Goal: Task Accomplishment & Management: Use online tool/utility

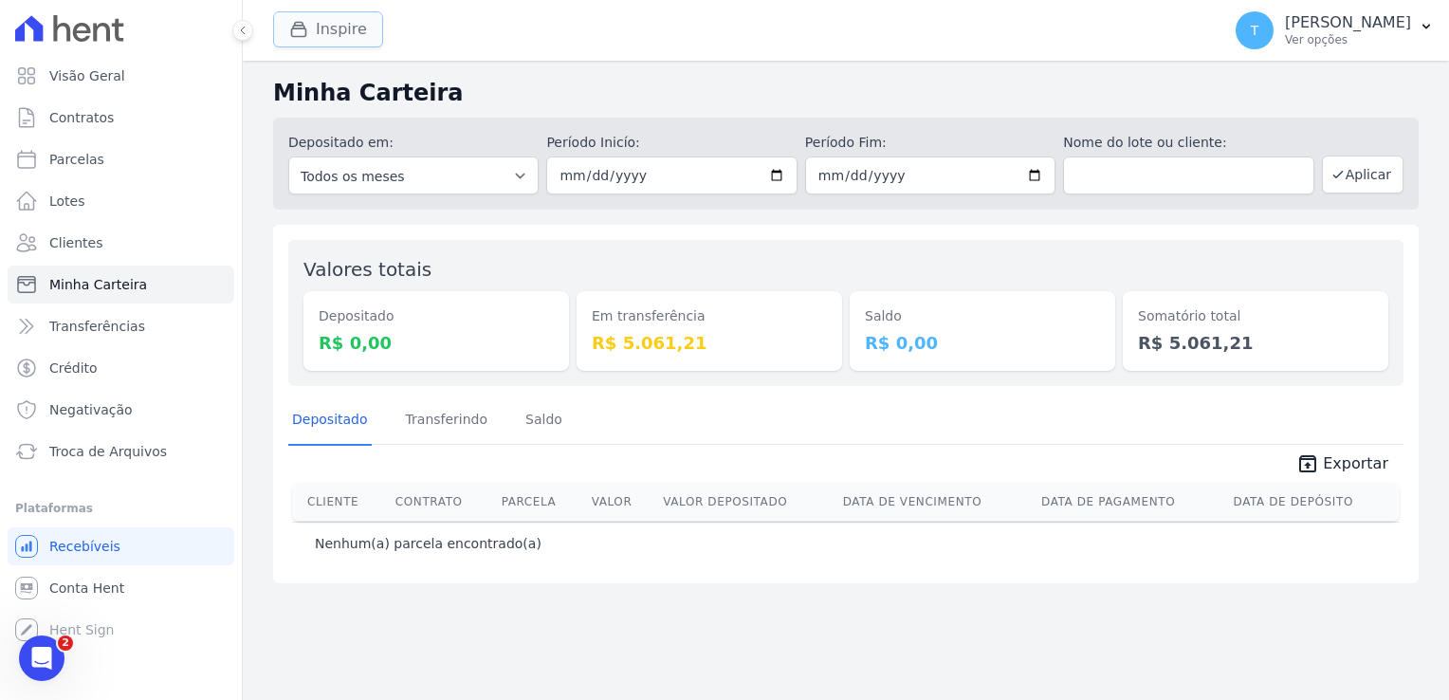
click at [338, 31] on button "Inspire" at bounding box center [328, 29] width 110 height 36
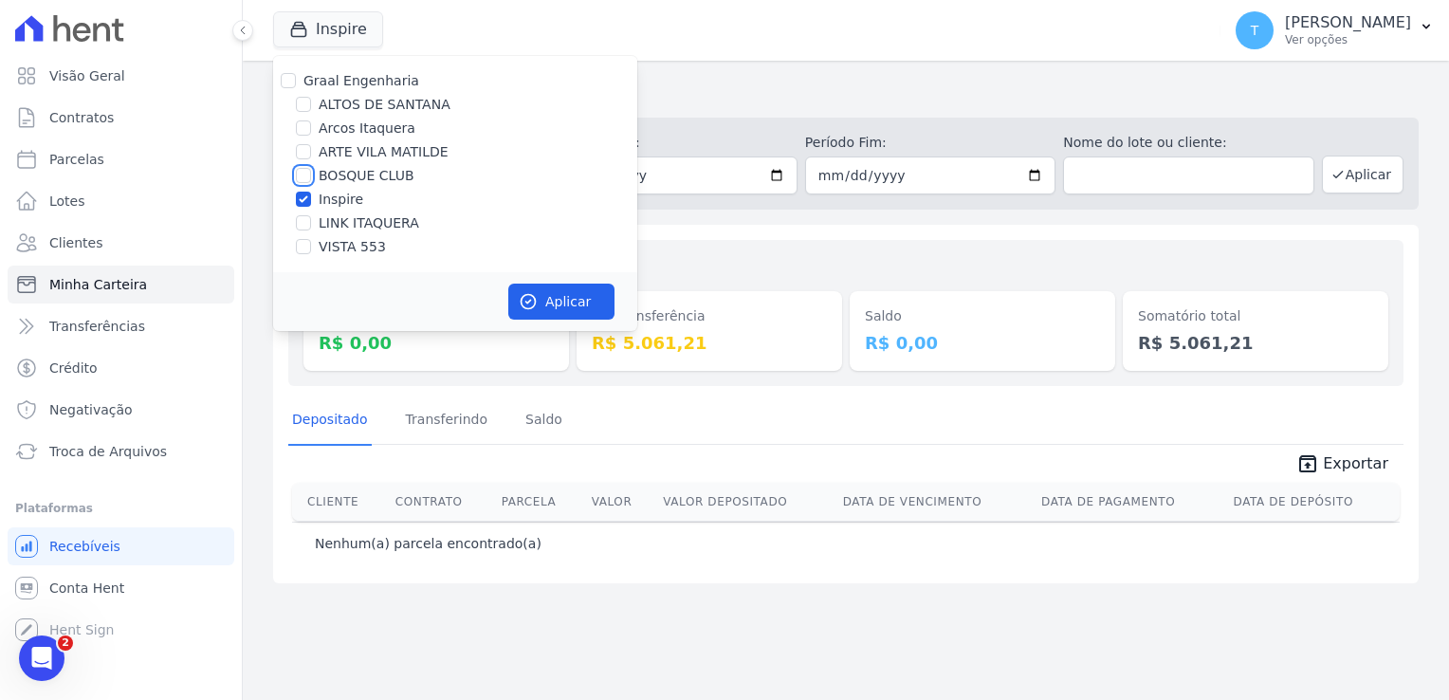
click at [304, 180] on input "BOSQUE CLUB" at bounding box center [303, 175] width 15 height 15
checkbox input "true"
click at [304, 199] on input "Inspire" at bounding box center [303, 199] width 15 height 15
checkbox input "false"
click at [547, 302] on button "Aplicar" at bounding box center [561, 302] width 106 height 36
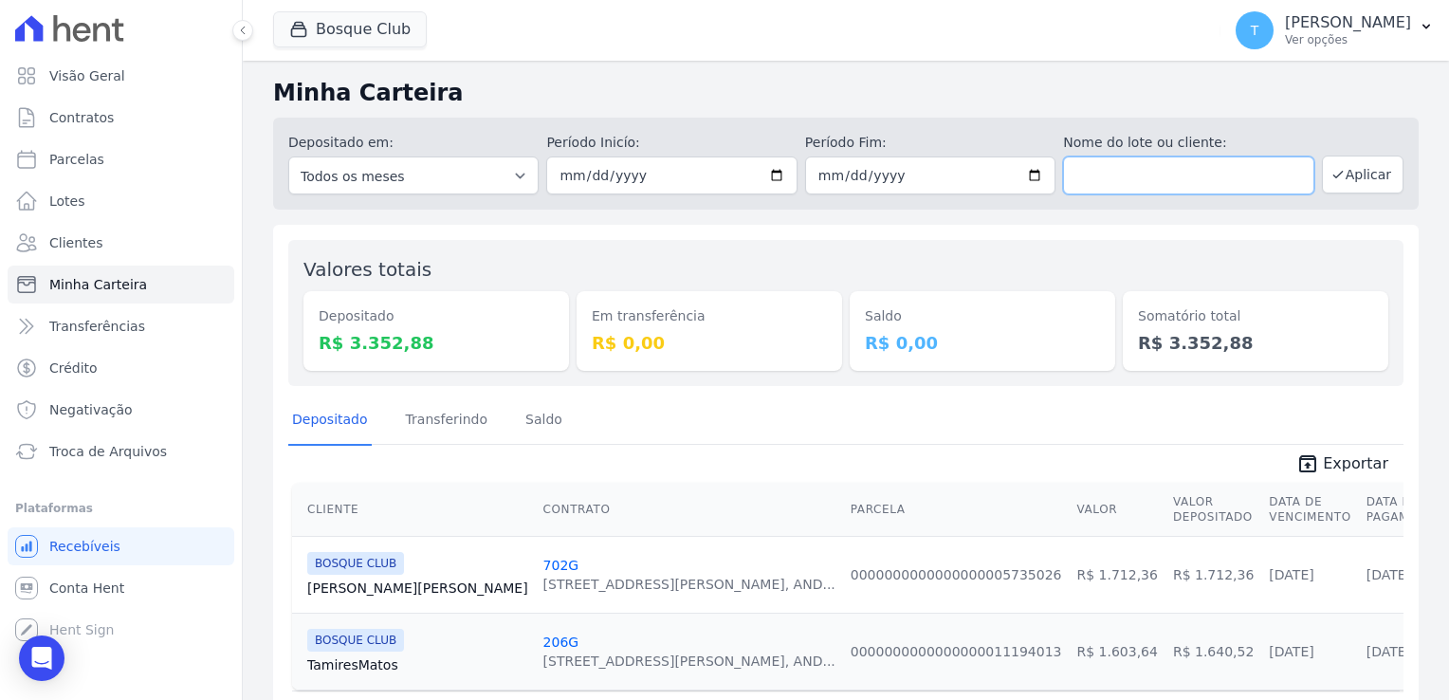
click at [1088, 169] on input "text" at bounding box center [1188, 175] width 250 height 38
paste input "Ariane Rosa Sobrinho"
type input "Ariane Rosa Sobrinho"
click at [769, 179] on input "[DATE]" at bounding box center [671, 175] width 250 height 38
click at [768, 173] on input "[DATE]" at bounding box center [671, 175] width 250 height 38
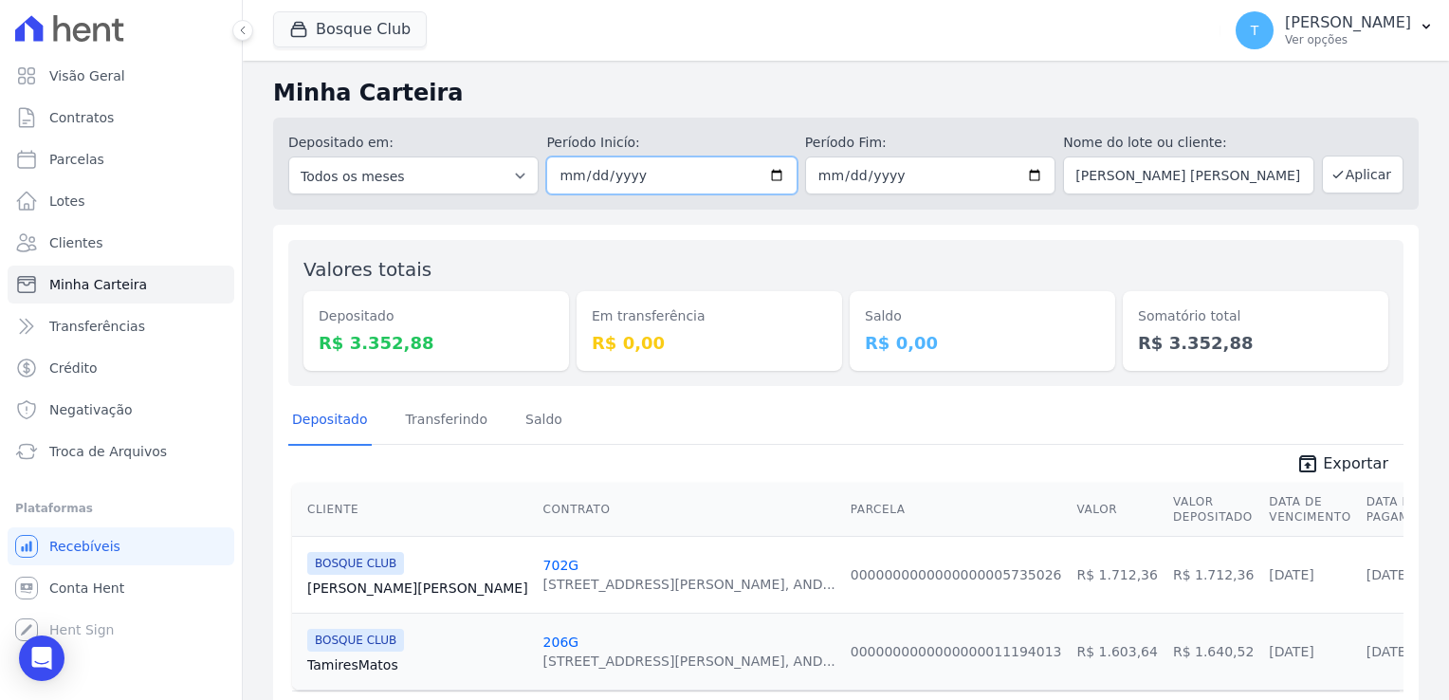
type input "2025-09-03"
click at [1343, 176] on button "Aplicar" at bounding box center [1363, 175] width 82 height 38
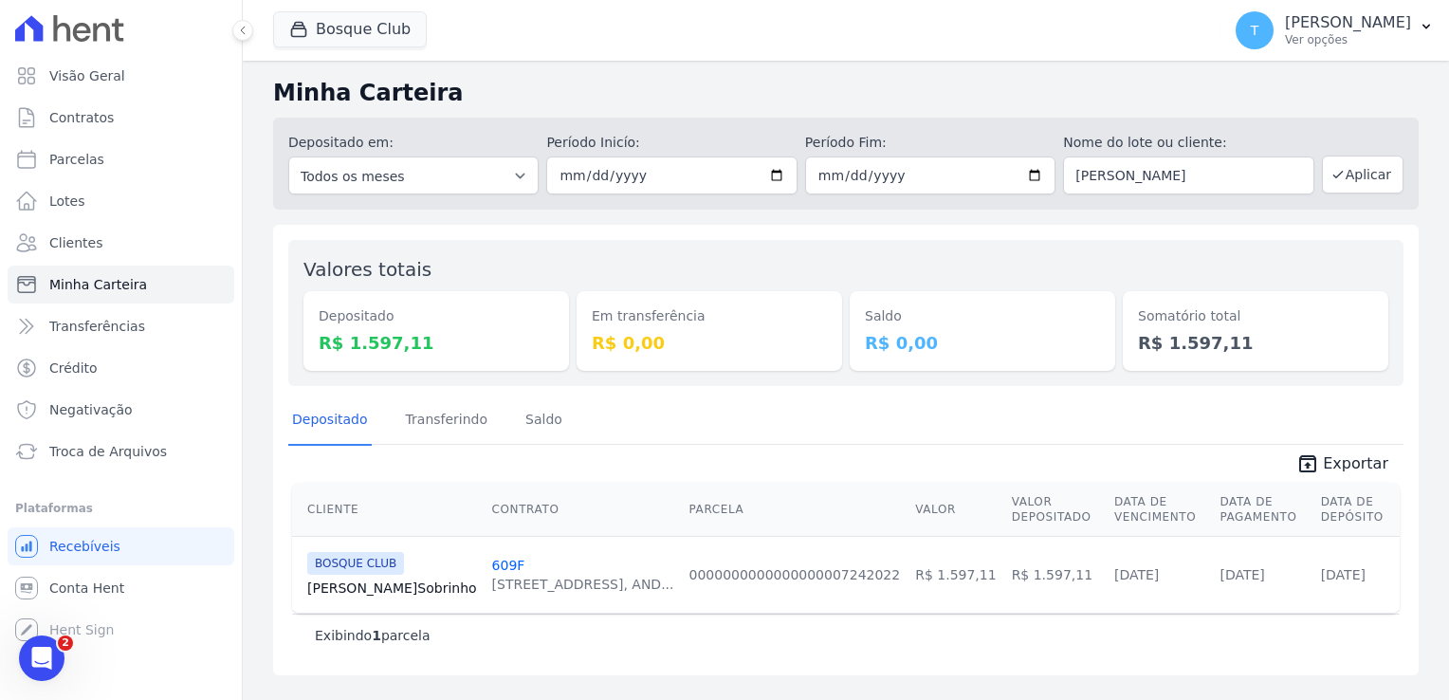
click at [368, 592] on link "Ariane Sobrinho" at bounding box center [392, 587] width 170 height 19
click at [319, 30] on button "Bosque Club" at bounding box center [350, 29] width 154 height 36
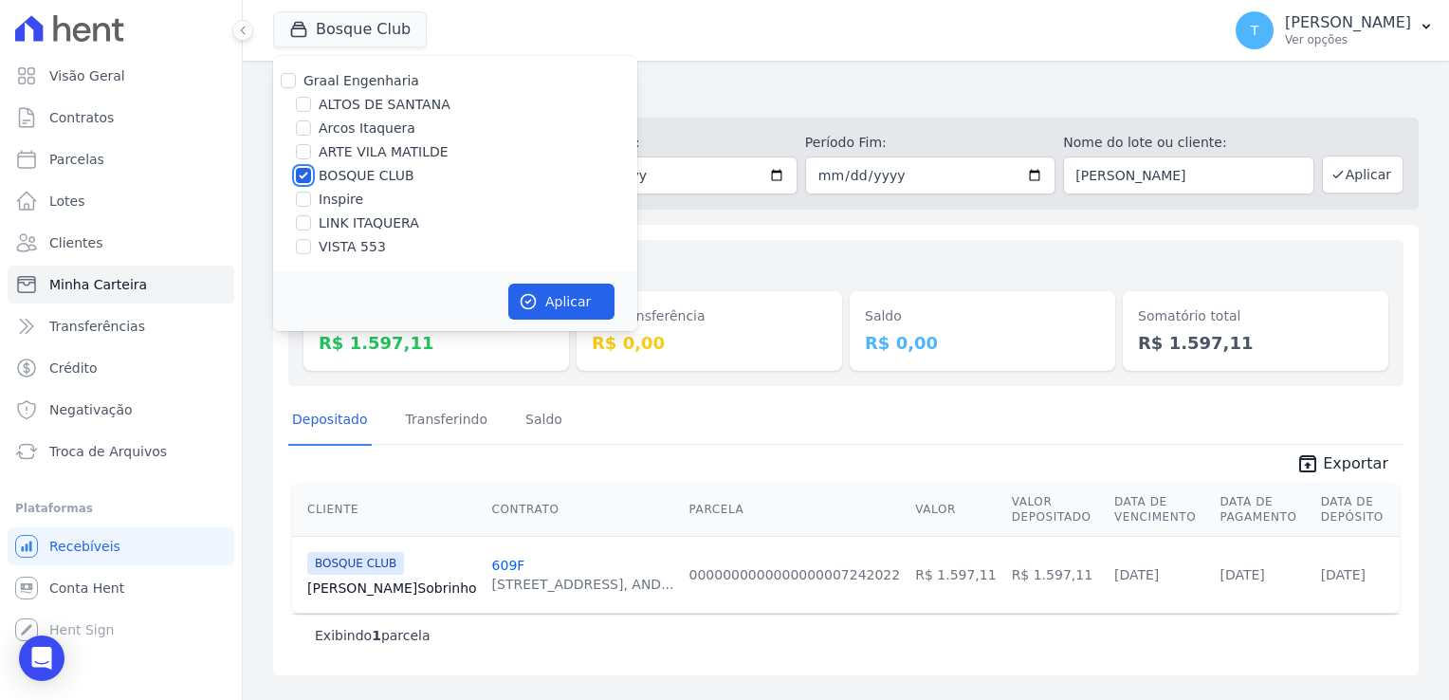
click at [303, 179] on input "BOSQUE CLUB" at bounding box center [303, 175] width 15 height 15
checkbox input "false"
click at [308, 244] on input "VISTA 553" at bounding box center [303, 246] width 15 height 15
checkbox input "true"
click at [547, 308] on button "Aplicar" at bounding box center [561, 302] width 106 height 36
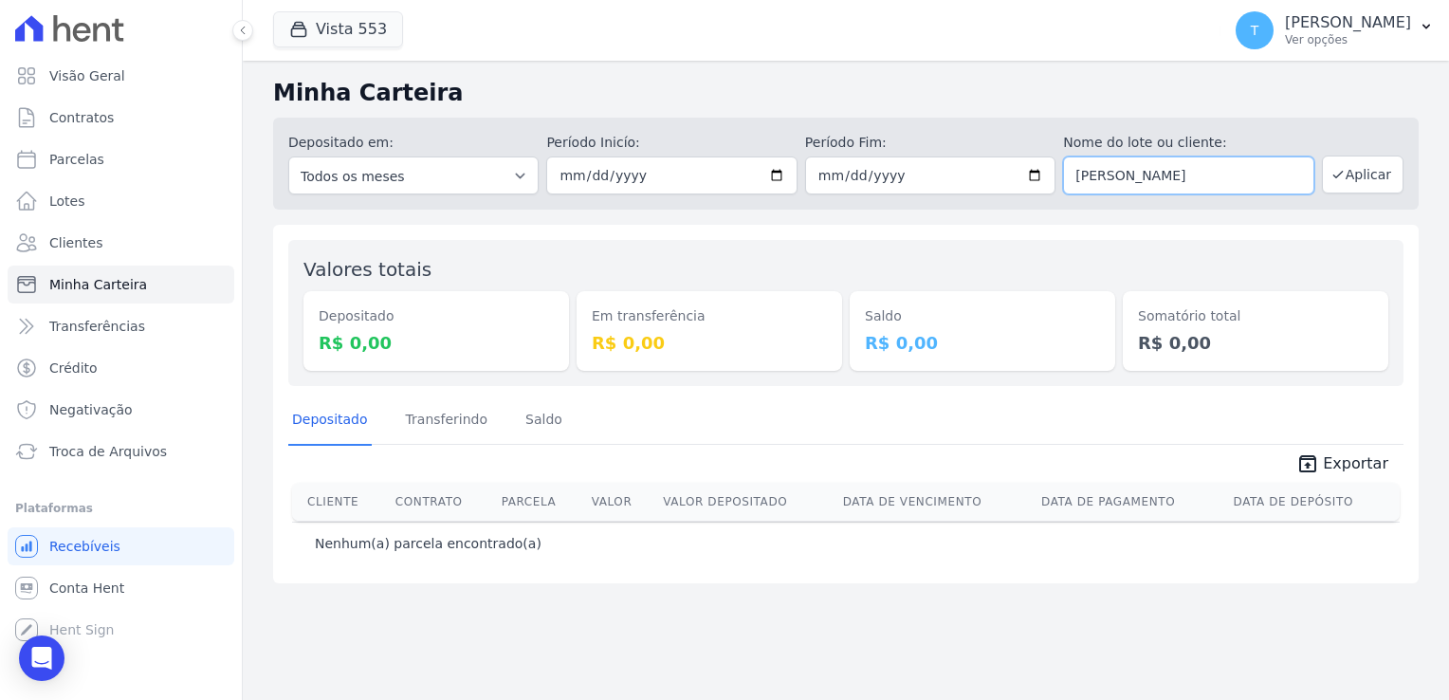
drag, startPoint x: 1241, startPoint y: 178, endPoint x: 1010, endPoint y: 167, distance: 231.7
click at [1010, 167] on div "Depositado em: Todos os meses Julho/2017 Agosto/2017 Setembro/2017 Outubro/2017…" at bounding box center [846, 164] width 1146 height 92
paste input "[PERSON_NAME]"
type input "[PERSON_NAME]"
click at [1365, 178] on button "Aplicar" at bounding box center [1363, 175] width 82 height 38
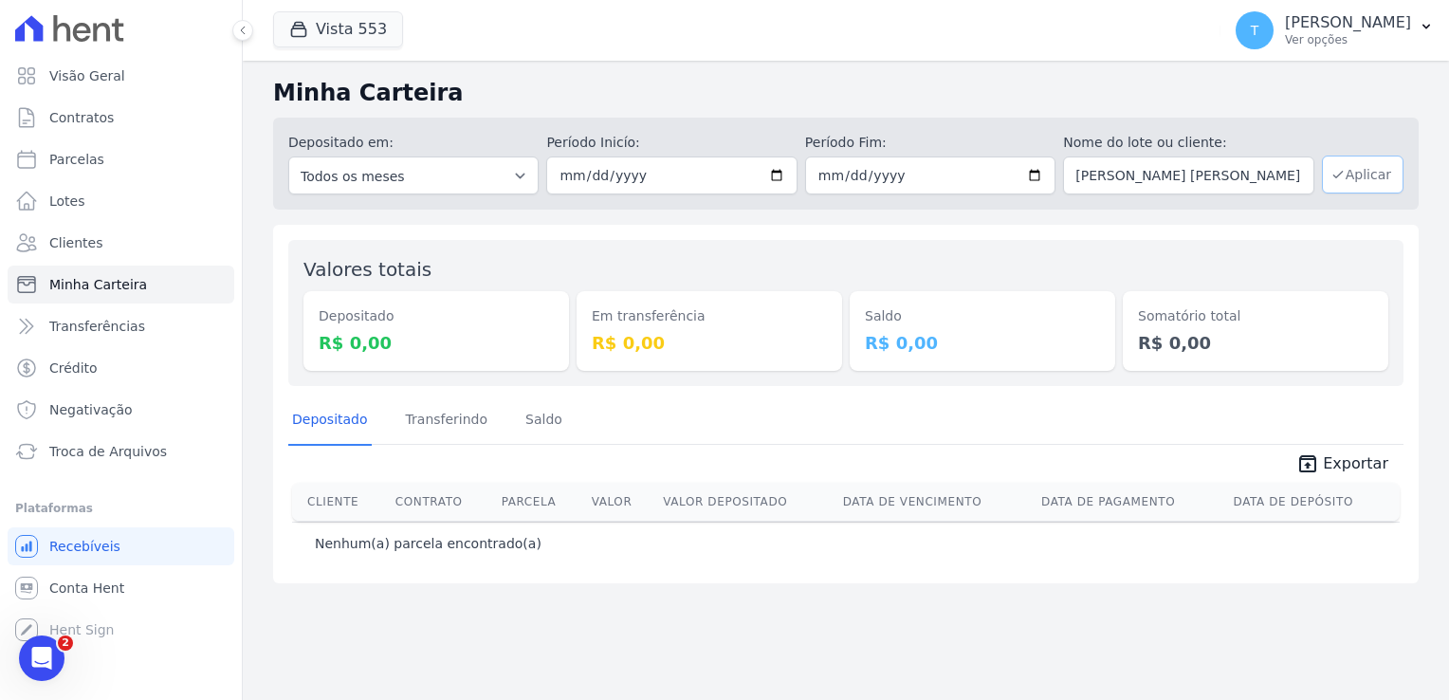
click at [1377, 174] on button "Aplicar" at bounding box center [1363, 175] width 82 height 38
click at [151, 460] on span "Troca de Arquivos" at bounding box center [108, 451] width 118 height 19
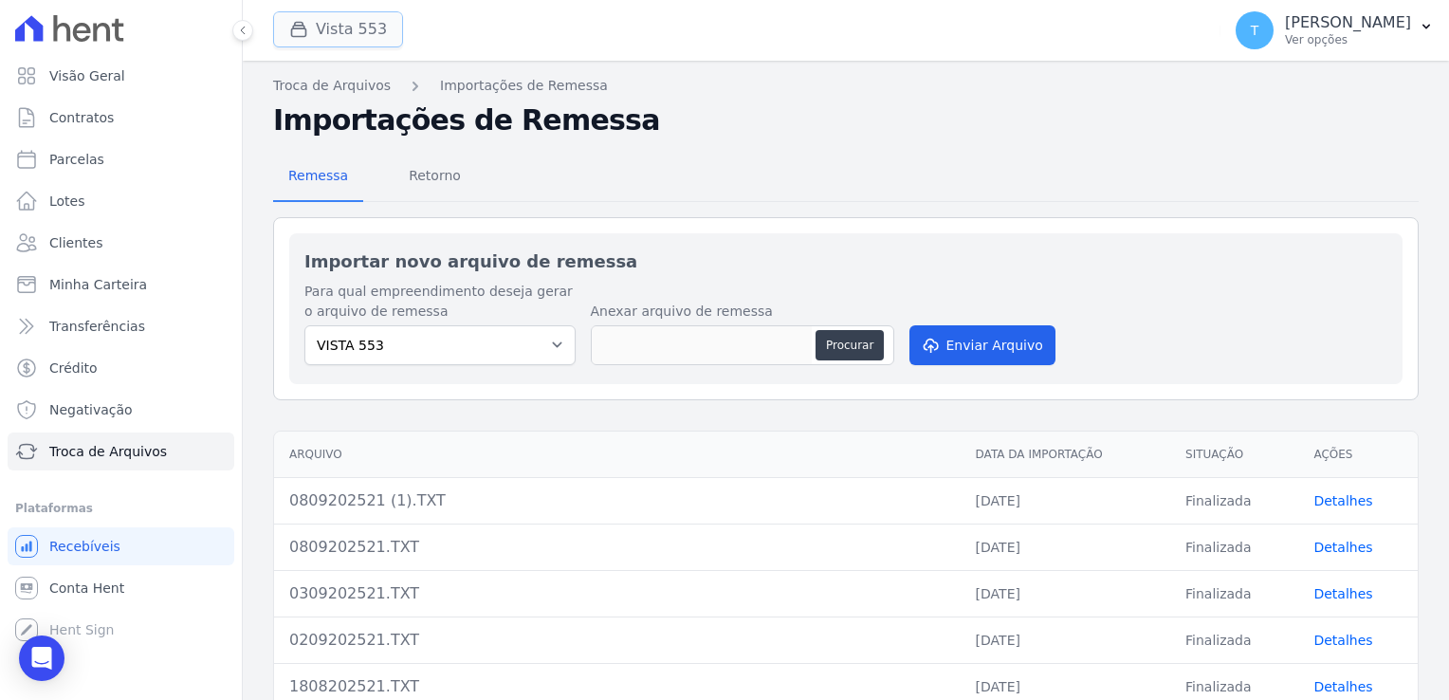
click at [334, 44] on button "Vista 553" at bounding box center [338, 29] width 130 height 36
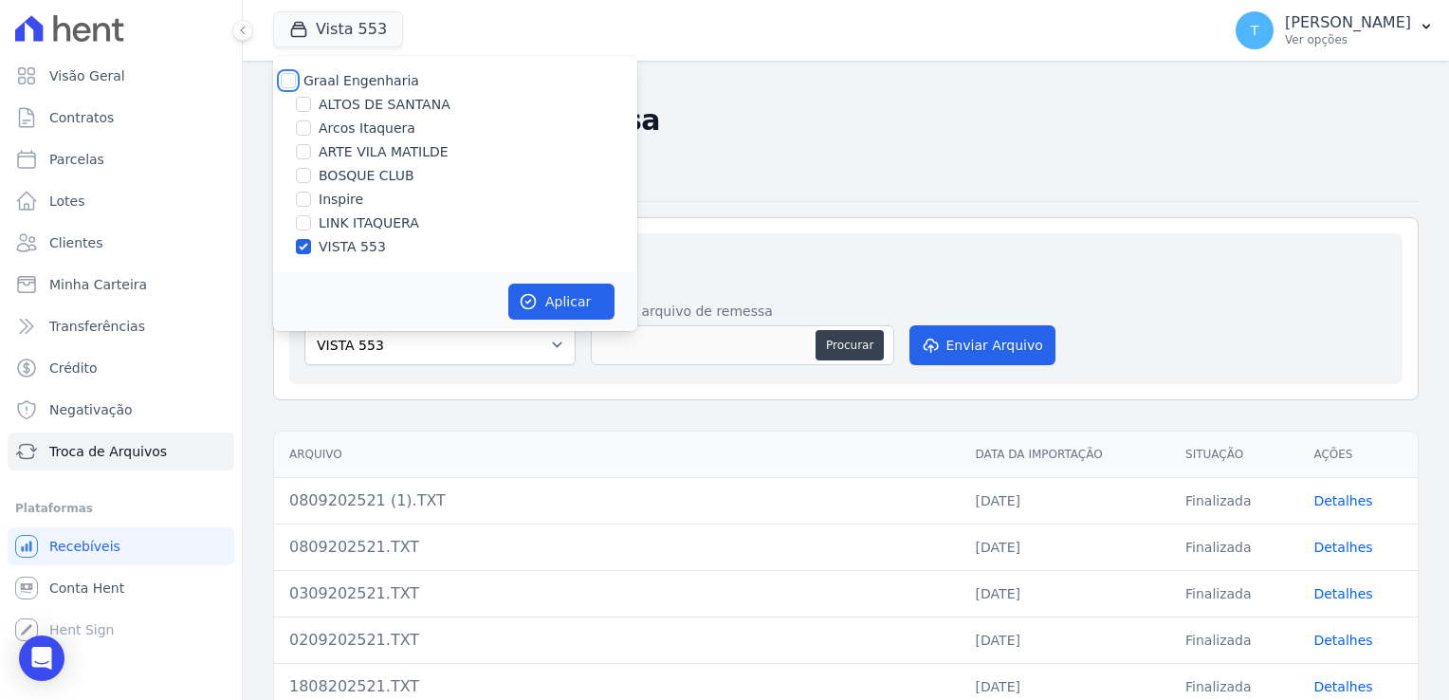
click at [290, 77] on input "Graal Engenharia" at bounding box center [288, 80] width 15 height 15
checkbox input "true"
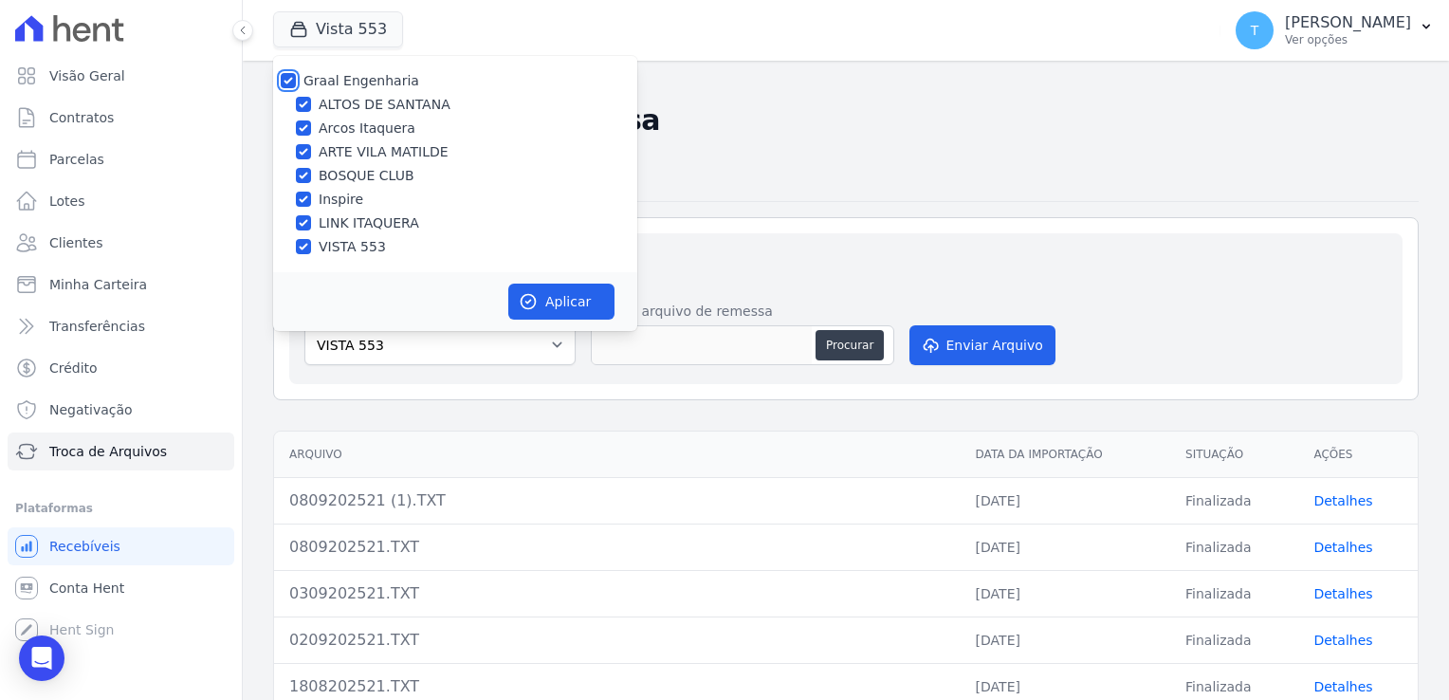
checkbox input "true"
click at [548, 302] on button "Aplicar" at bounding box center [561, 302] width 106 height 36
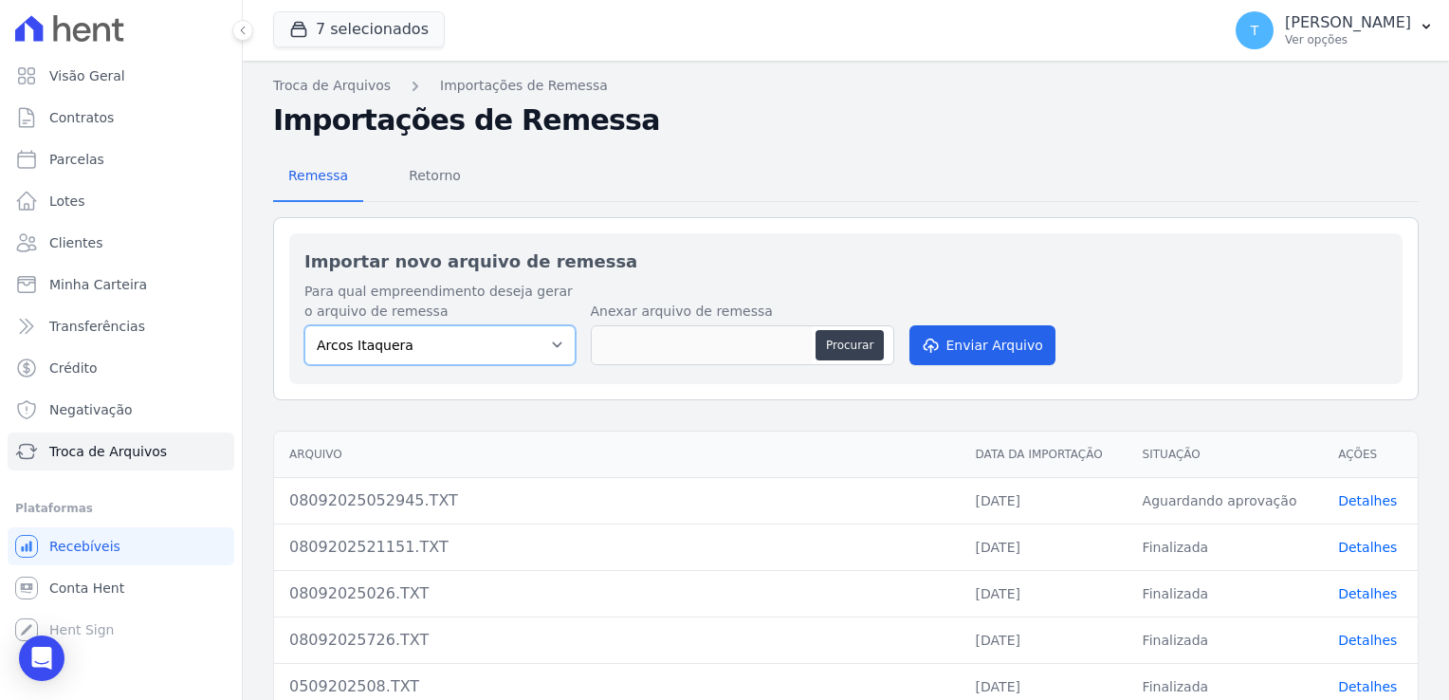
click at [553, 346] on select "Arcos Itaquera ALTOS DE SANTANA Inspire BOSQUE CLUB ARTE VILA MATILDE VISTA 553…" at bounding box center [439, 345] width 271 height 40
select select "d58a895b-122e-4f60-b248-6168def9ff2e"
click at [304, 325] on select "Arcos Itaquera ALTOS DE SANTANA Inspire BOSQUE CLUB ARTE VILA MATILDE VISTA 553…" at bounding box center [439, 345] width 271 height 40
click at [837, 338] on button "Procurar" at bounding box center [850, 345] width 68 height 30
type input "0909202521.TXT"
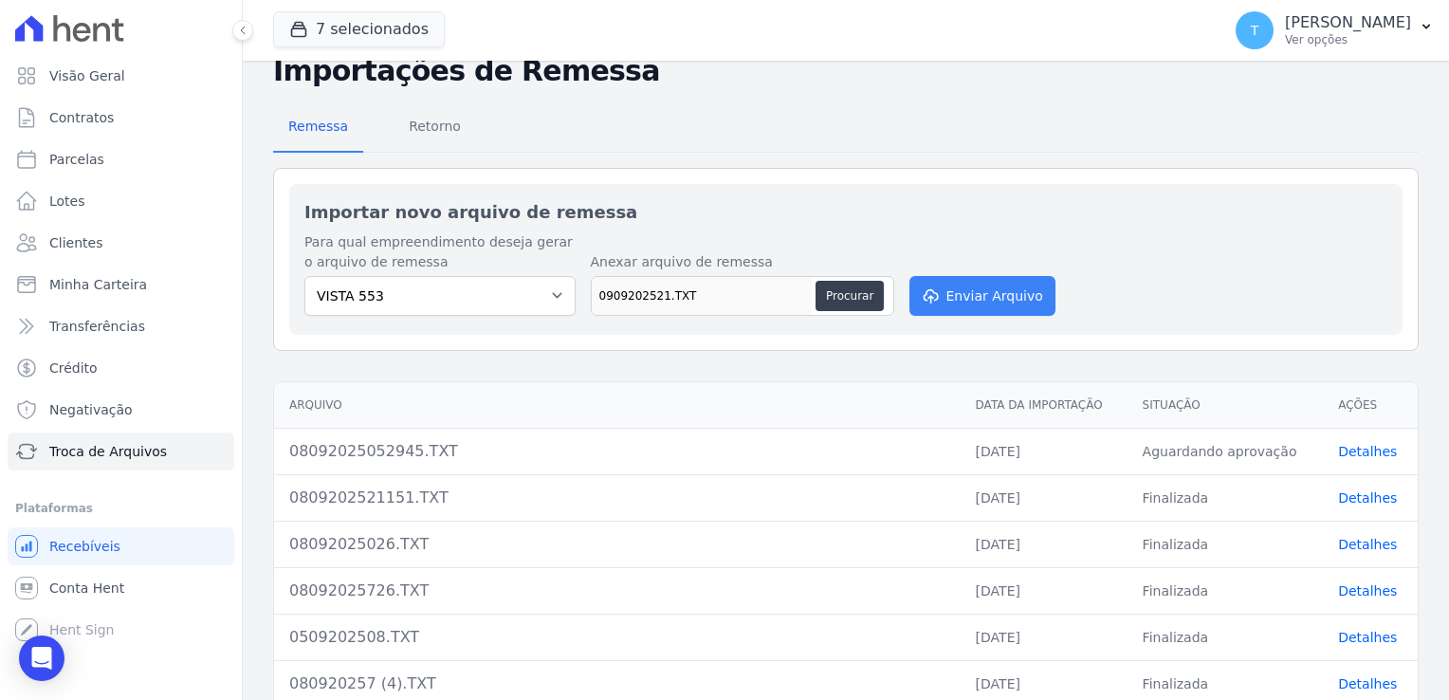
scroll to position [95, 0]
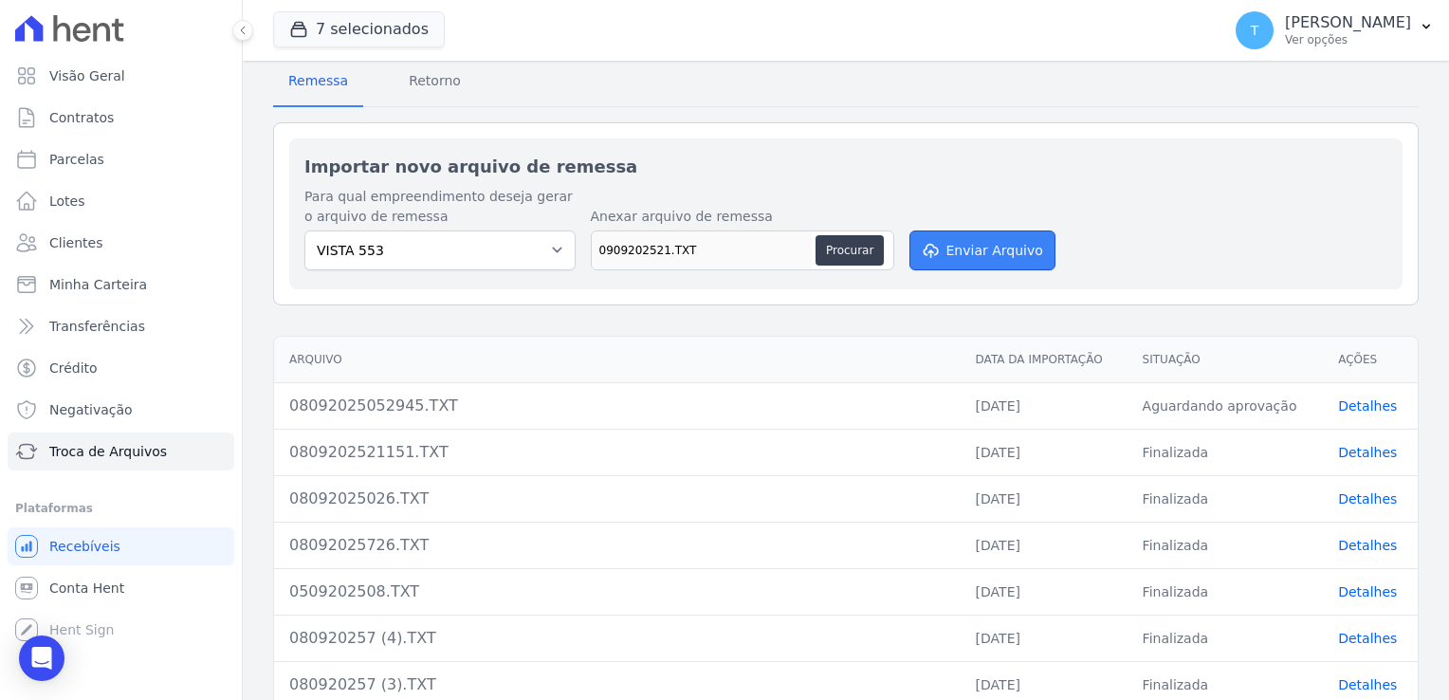
click at [963, 246] on button "Enviar Arquivo" at bounding box center [982, 250] width 146 height 40
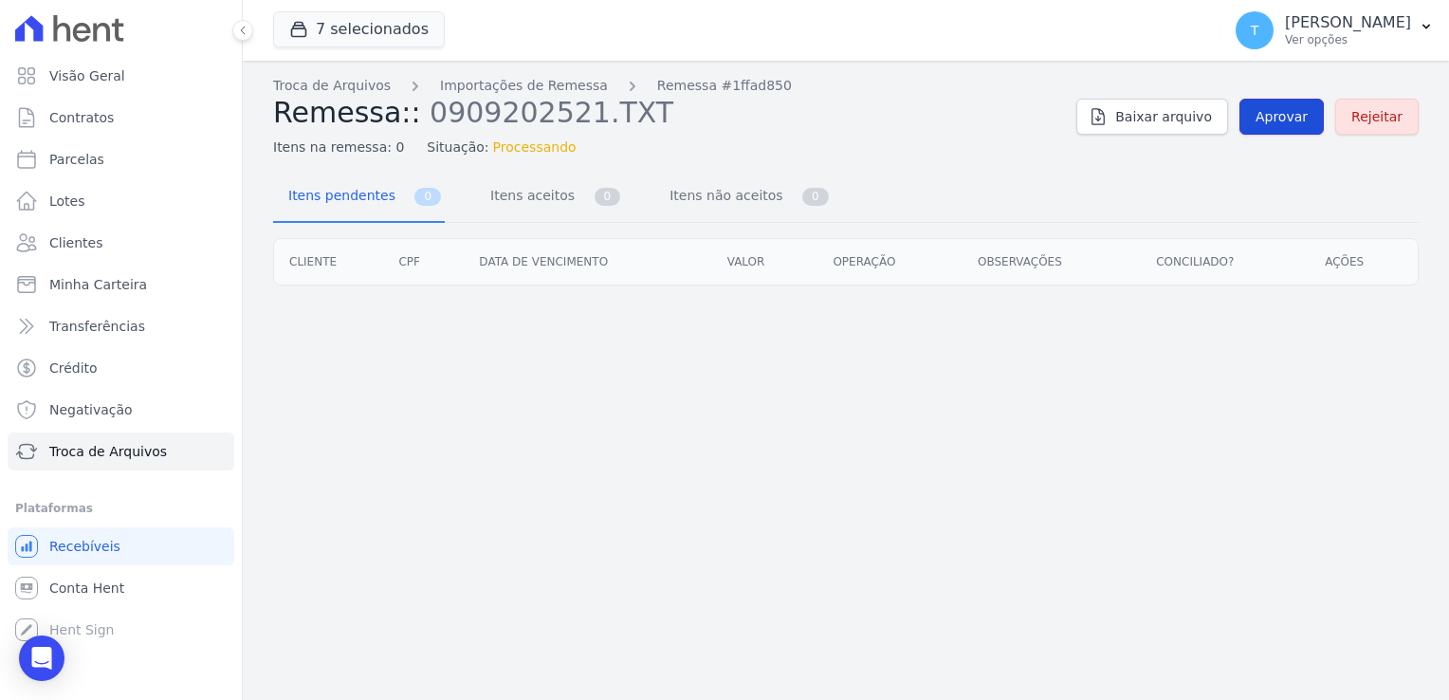
click at [1291, 118] on span "Aprovar" at bounding box center [1282, 116] width 52 height 19
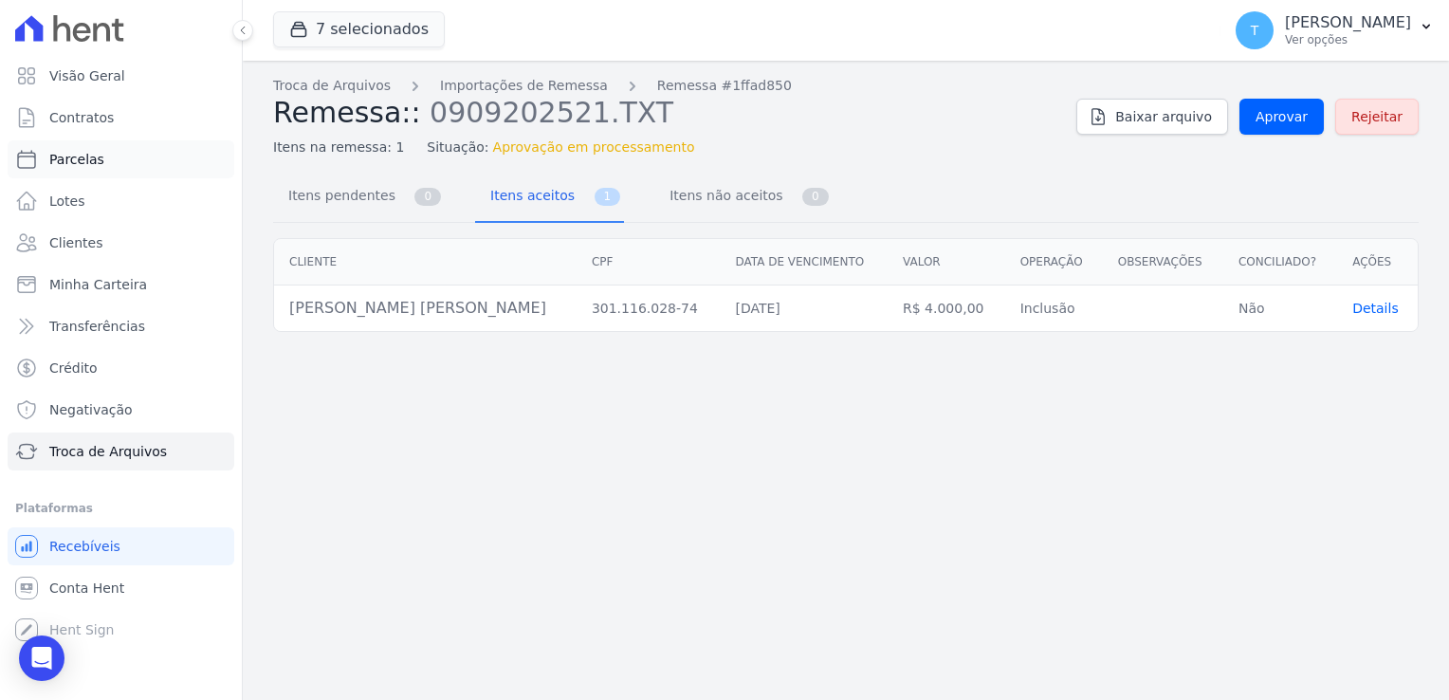
click at [89, 165] on span "Parcelas" at bounding box center [76, 159] width 55 height 19
select select
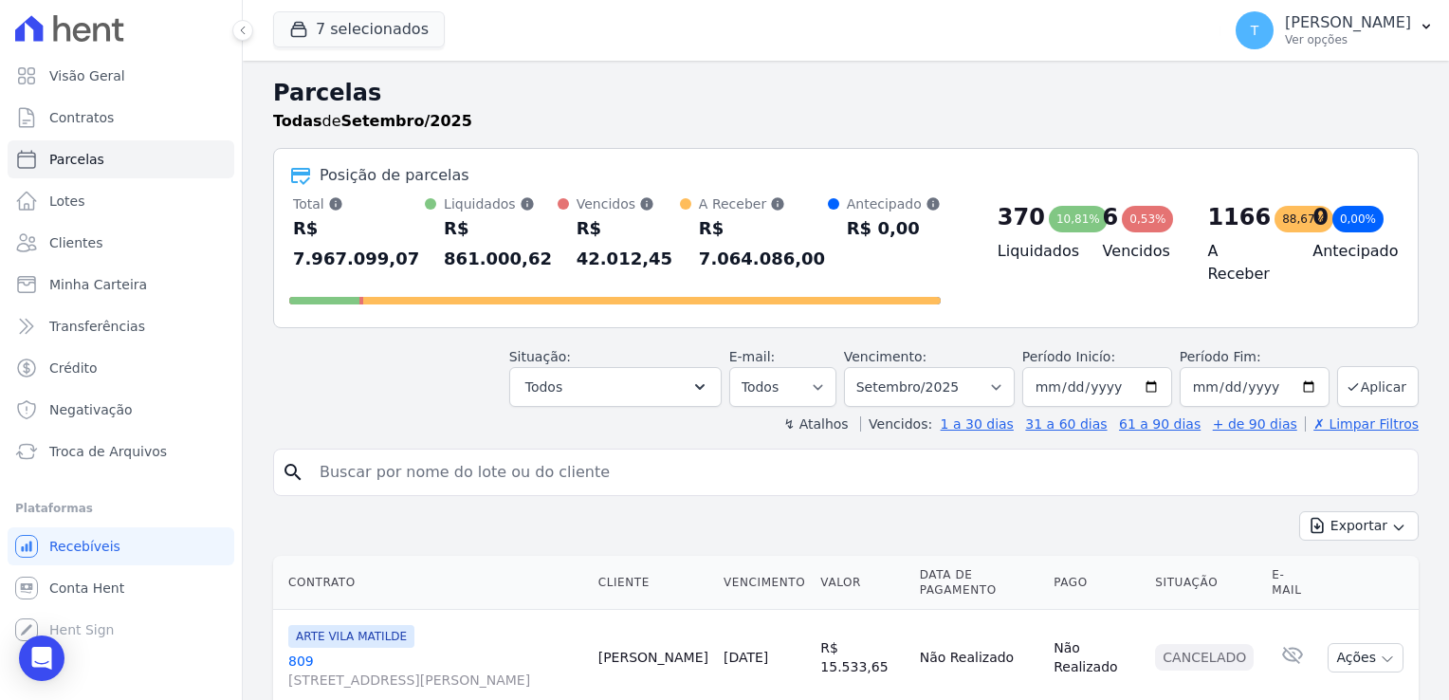
click at [394, 453] on input "search" at bounding box center [859, 472] width 1102 height 38
paste input "[PERSON_NAME]"
click at [1213, 453] on input "[PERSON_NAME]" at bounding box center [859, 472] width 1102 height 38
type input "[PERSON_NAME]"
select select
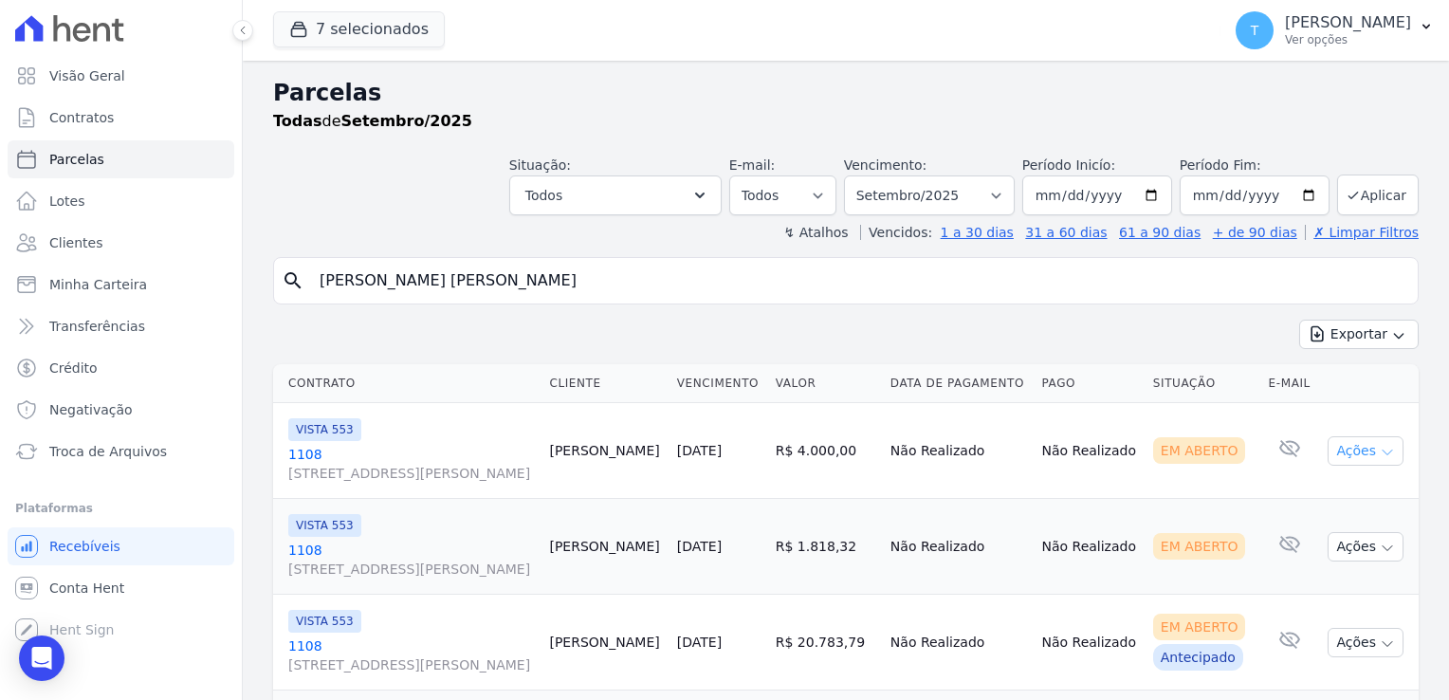
click at [1380, 450] on icon "button" at bounding box center [1387, 452] width 15 height 15
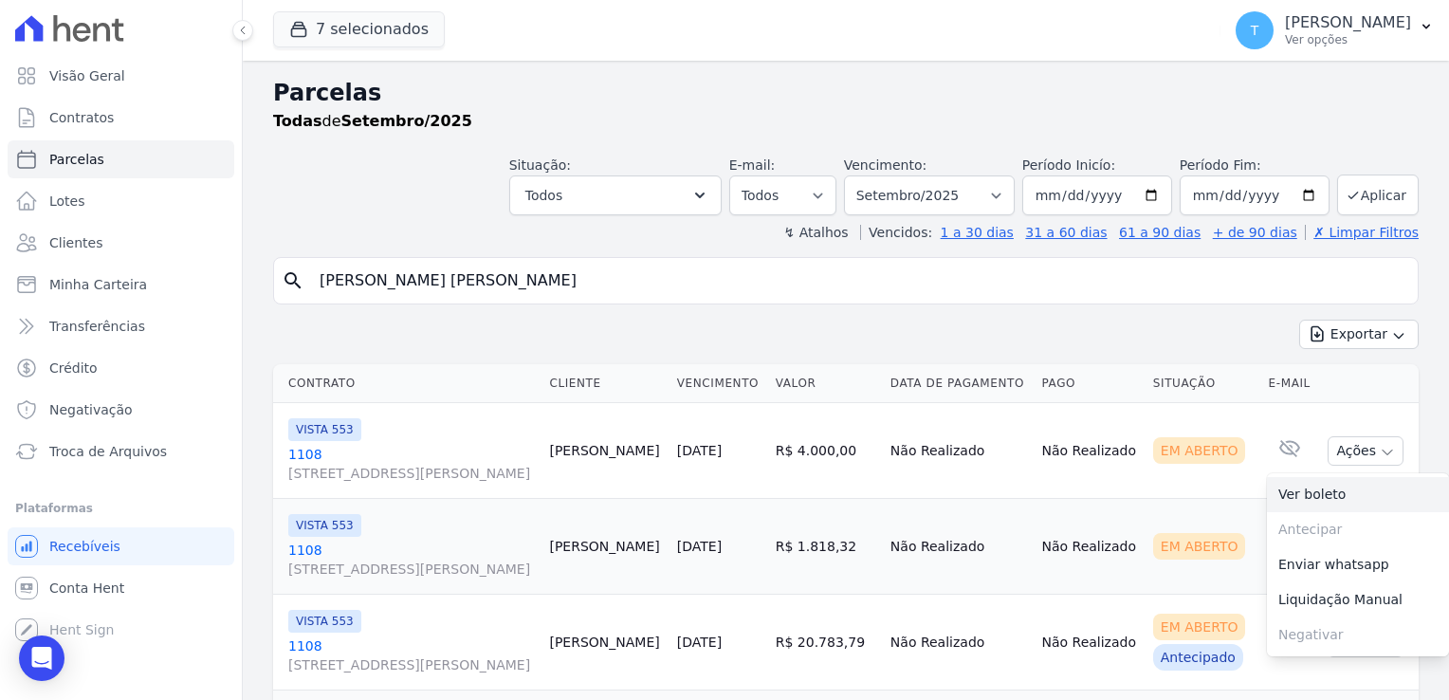
click at [1306, 493] on link "Ver boleto" at bounding box center [1358, 494] width 182 height 35
click at [1348, 195] on icon "submit" at bounding box center [1353, 195] width 15 height 15
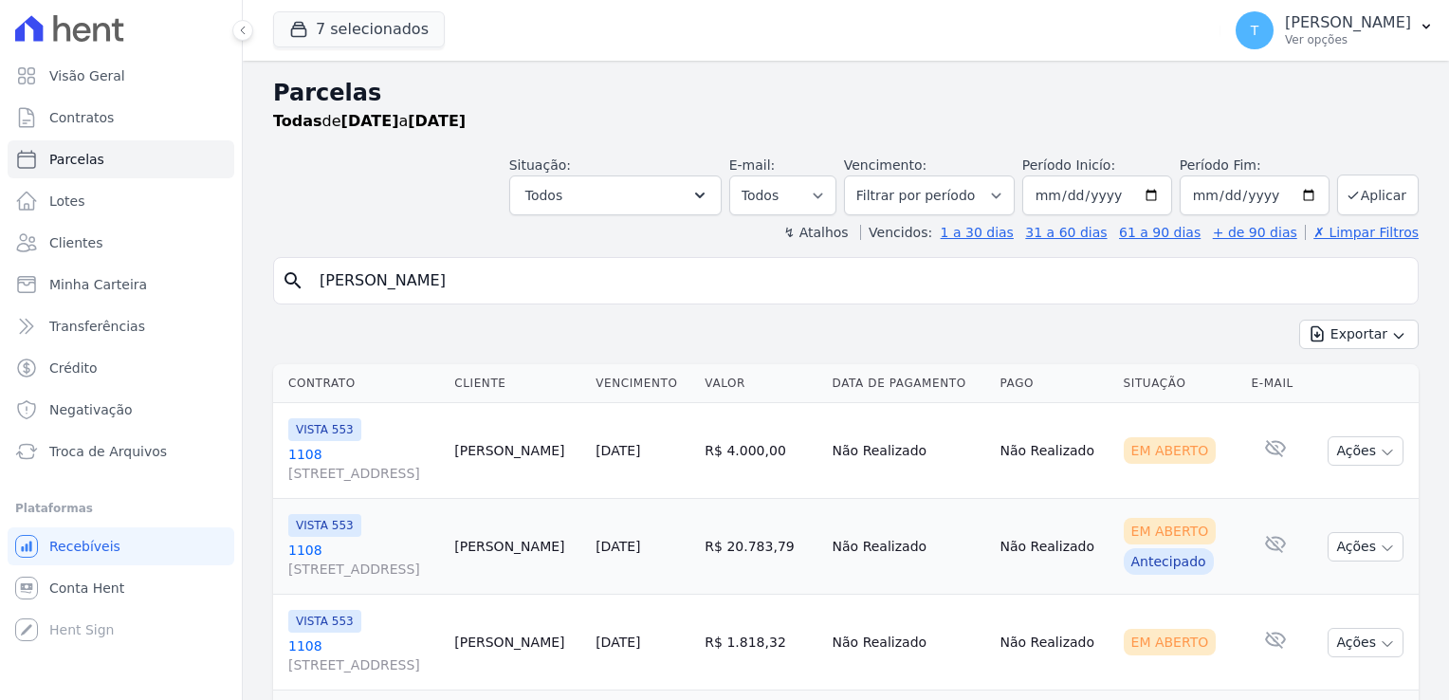
select select
click at [1418, 30] on button "T [PERSON_NAME] Ver opções" at bounding box center [1334, 30] width 229 height 53
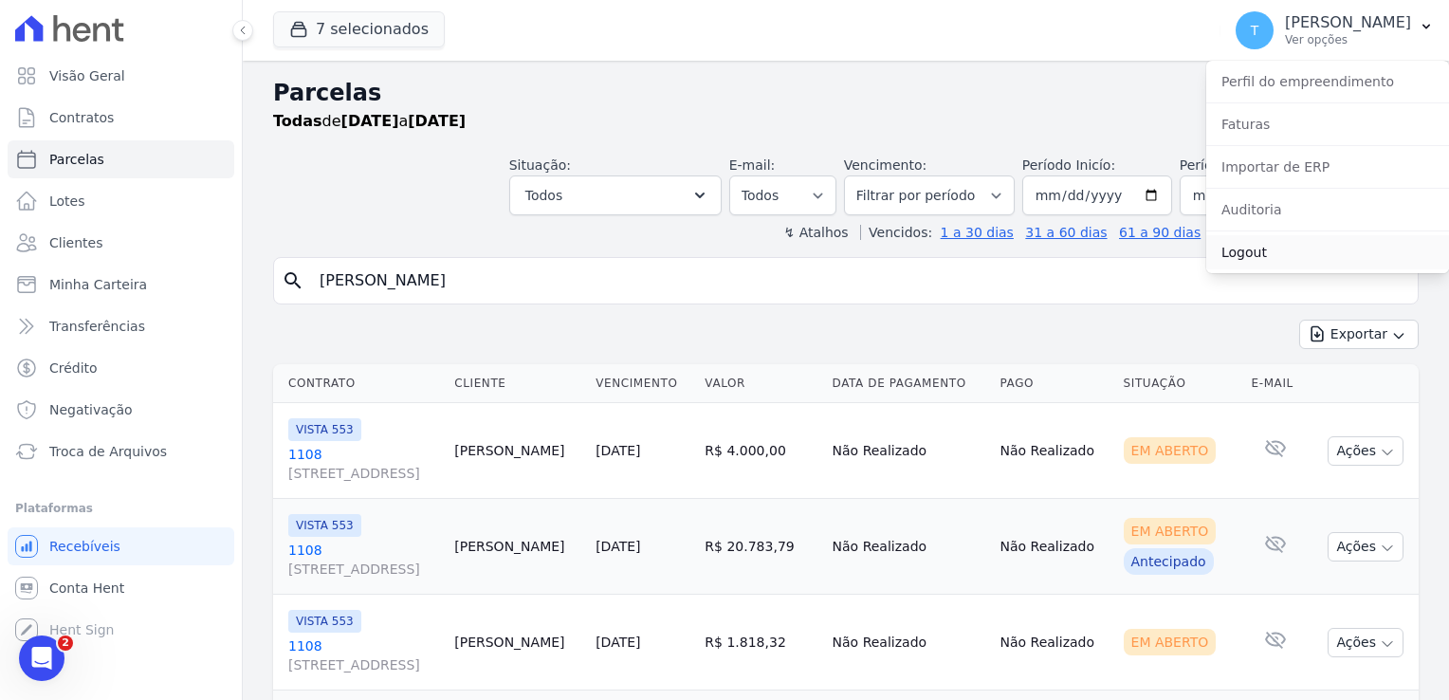
click at [1255, 251] on link "Logout" at bounding box center [1327, 252] width 243 height 34
